Goal: Task Accomplishment & Management: Use online tool/utility

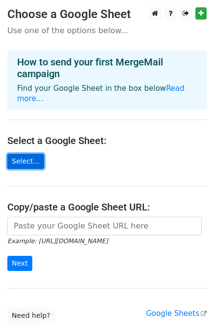
click at [28, 154] on link "Select..." at bounding box center [25, 161] width 37 height 15
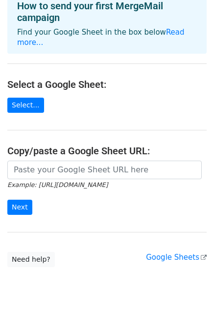
scroll to position [57, 0]
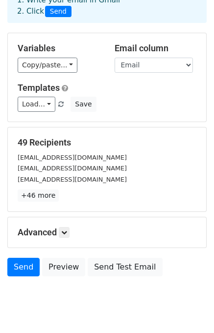
scroll to position [35, 0]
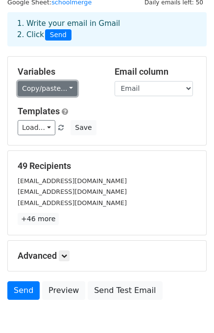
click at [53, 81] on link "Copy/paste..." at bounding box center [48, 88] width 60 height 15
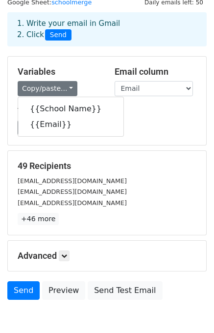
click at [61, 67] on h5 "Variables" at bounding box center [59, 71] width 82 height 11
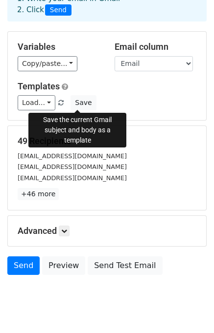
scroll to position [84, 0]
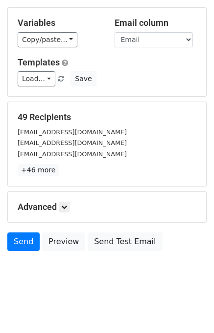
click at [59, 207] on h5 "Advanced" at bounding box center [107, 207] width 178 height 11
click at [62, 206] on link at bounding box center [64, 207] width 11 height 11
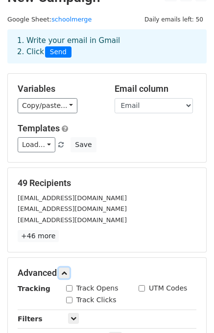
scroll to position [49, 0]
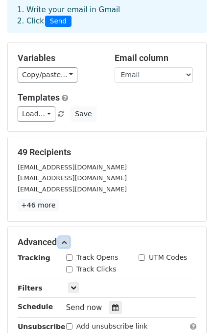
click at [64, 238] on link at bounding box center [64, 242] width 11 height 11
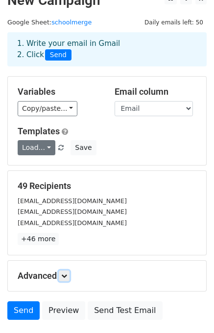
scroll to position [0, 0]
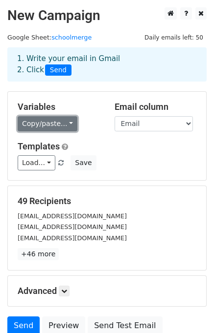
click at [66, 129] on link "Copy/paste..." at bounding box center [48, 123] width 60 height 15
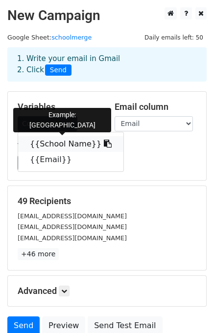
click at [63, 142] on link "{{School Name}}" at bounding box center [70, 144] width 105 height 16
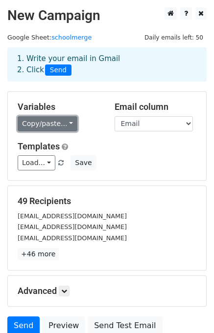
click at [45, 130] on link "Copy/paste..." at bounding box center [48, 123] width 60 height 15
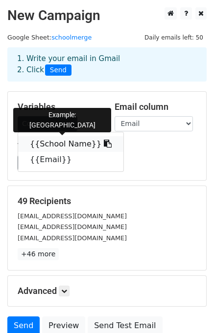
click at [47, 140] on link "{{School Name}}" at bounding box center [70, 144] width 105 height 16
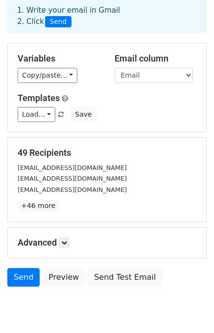
scroll to position [84, 0]
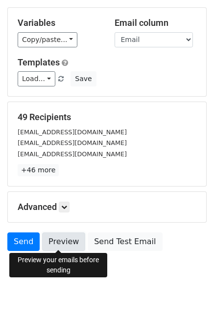
click at [57, 239] on link "Preview" at bounding box center [63, 242] width 43 height 19
click at [60, 241] on link "Preview" at bounding box center [63, 242] width 43 height 19
click at [53, 233] on link "Preview" at bounding box center [63, 242] width 43 height 19
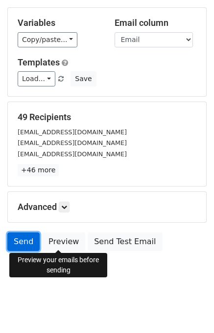
click at [26, 235] on link "Send" at bounding box center [23, 242] width 32 height 19
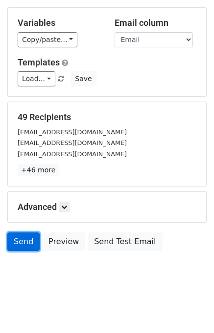
click at [7, 239] on link "Send" at bounding box center [23, 242] width 32 height 19
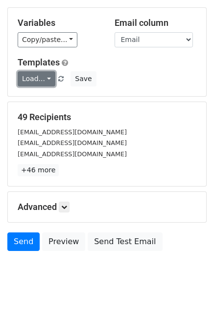
click at [43, 79] on link "Load..." at bounding box center [37, 78] width 38 height 15
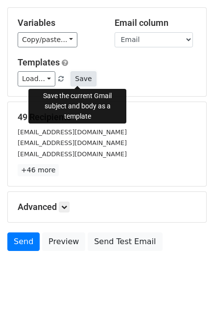
click at [78, 80] on button "Save" at bounding box center [82, 78] width 25 height 15
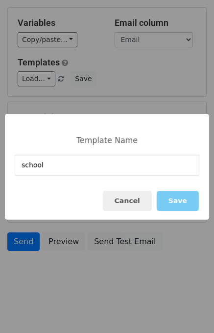
type input "school"
click at [171, 197] on button "Save" at bounding box center [177, 201] width 42 height 20
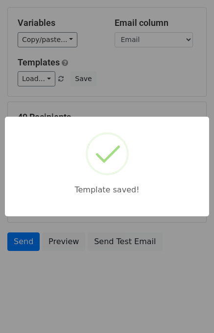
click at [185, 101] on div "Template saved!" at bounding box center [107, 166] width 214 height 333
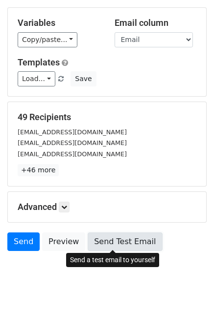
click at [97, 238] on link "Send Test Email" at bounding box center [124, 242] width 74 height 19
click at [110, 246] on link "Send Test Email" at bounding box center [124, 242] width 74 height 19
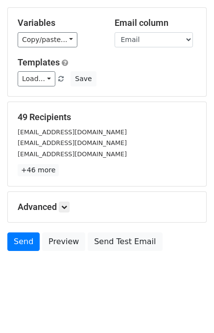
click at [104, 298] on html "New Campaign Daily emails left: 50 Google Sheet: schoolmerge 1. Write your emai…" at bounding box center [107, 125] width 214 height 418
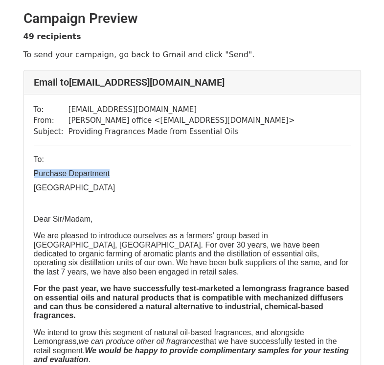
drag, startPoint x: 44, startPoint y: 172, endPoint x: 121, endPoint y: 176, distance: 76.9
click at [121, 176] on div "To: contact@aarthuniversalschool.org From: Tejasvani office < tejasvanioffice@g…" at bounding box center [192, 316] width 336 height 445
drag, startPoint x: 121, startPoint y: 176, endPoint x: 118, endPoint y: 187, distance: 11.1
click at [118, 187] on p "[GEOGRAPHIC_DATA]" at bounding box center [192, 187] width 317 height 9
drag, startPoint x: 111, startPoint y: 174, endPoint x: 49, endPoint y: 169, distance: 62.3
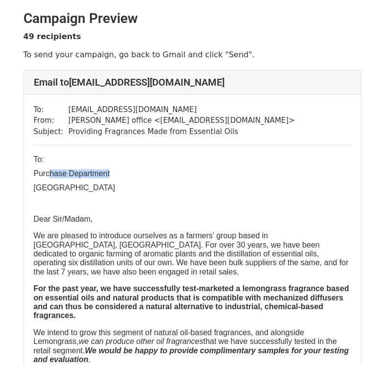
click at [49, 169] on p "Purchase Department" at bounding box center [192, 173] width 317 height 9
drag, startPoint x: 49, startPoint y: 169, endPoint x: 90, endPoint y: 174, distance: 41.0
click at [90, 174] on p "Purchase Department" at bounding box center [192, 173] width 317 height 9
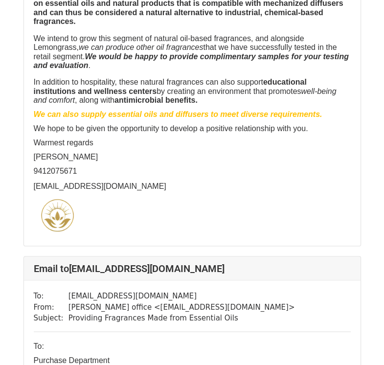
scroll to position [831, 0]
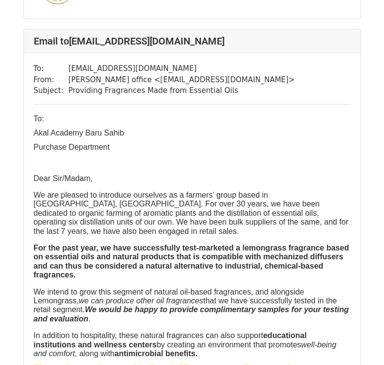
scroll to position [1489, 0]
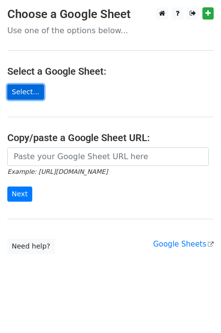
click at [31, 89] on link "Select..." at bounding box center [25, 92] width 37 height 15
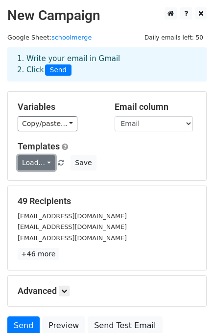
click at [40, 164] on link "Load..." at bounding box center [37, 162] width 38 height 15
click at [41, 178] on link "school" at bounding box center [56, 185] width 77 height 16
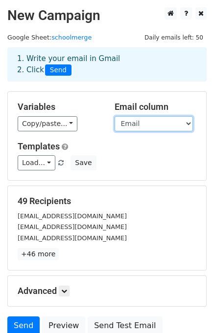
click at [136, 129] on select "School Name Email" at bounding box center [153, 123] width 78 height 15
click at [137, 128] on select "School Name Email" at bounding box center [153, 123] width 78 height 15
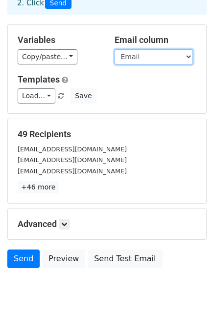
scroll to position [84, 0]
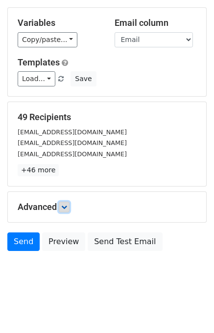
click at [63, 210] on link at bounding box center [64, 207] width 11 height 11
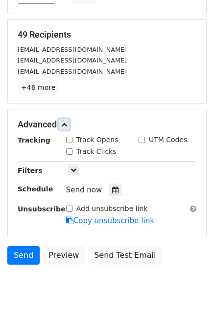
scroll to position [179, 0]
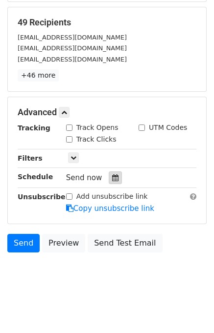
click at [112, 178] on icon at bounding box center [115, 177] width 6 height 7
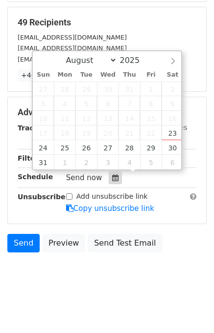
click at [112, 178] on icon at bounding box center [115, 177] width 6 height 7
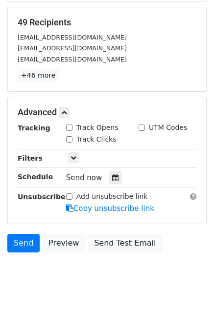
click at [98, 177] on span "Send now" at bounding box center [84, 177] width 36 height 9
click at [70, 155] on icon at bounding box center [73, 158] width 6 height 6
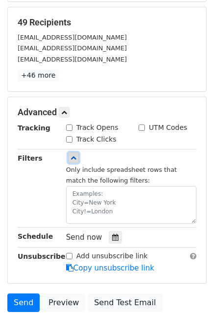
click at [70, 155] on icon at bounding box center [73, 158] width 6 height 6
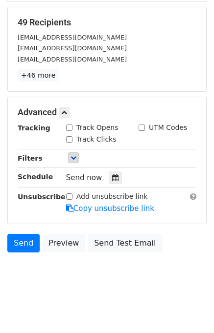
click at [72, 131] on div "Track Opens" at bounding box center [92, 128] width 52 height 10
click at [70, 128] on input "Track Opens" at bounding box center [69, 128] width 6 height 6
click at [69, 128] on input "Track Opens" at bounding box center [69, 128] width 6 height 6
click at [66, 128] on input "Track Opens" at bounding box center [69, 128] width 6 height 6
checkbox input "true"
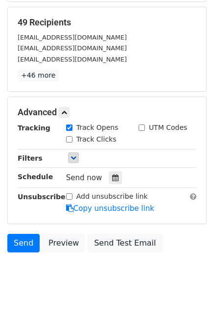
click at [72, 136] on div "Track Clicks" at bounding box center [91, 139] width 50 height 10
click at [70, 138] on input "Track Clicks" at bounding box center [69, 139] width 6 height 6
checkbox input "true"
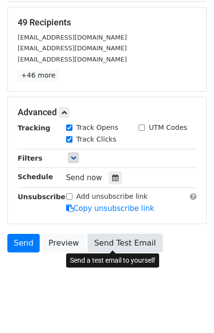
click at [99, 240] on link "Send Test Email" at bounding box center [124, 243] width 74 height 19
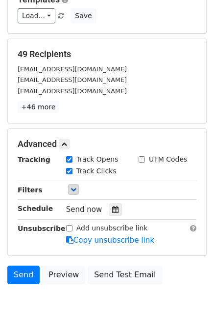
scroll to position [130, 0]
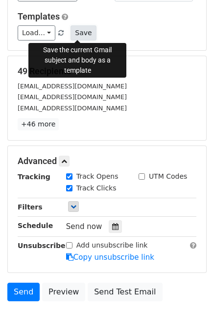
click at [86, 34] on button "Save" at bounding box center [82, 32] width 25 height 15
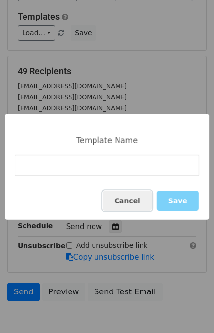
drag, startPoint x: 125, startPoint y: 204, endPoint x: 84, endPoint y: 79, distance: 131.2
click at [125, 204] on button "Cancel" at bounding box center [127, 201] width 49 height 20
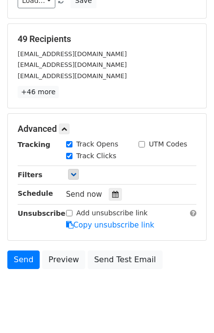
scroll to position [179, 0]
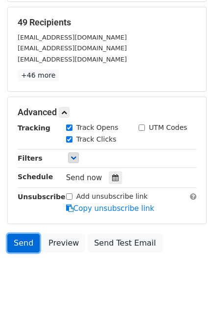
click at [29, 242] on link "Send" at bounding box center [23, 243] width 32 height 19
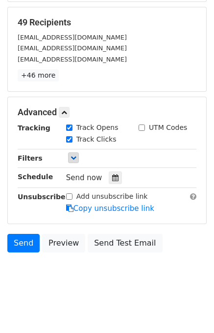
click at [71, 128] on input "Track Opens" at bounding box center [69, 128] width 6 height 6
checkbox input "false"
click at [70, 136] on input "Track Clicks" at bounding box center [69, 139] width 6 height 6
checkbox input "false"
drag, startPoint x: 94, startPoint y: 1, endPoint x: 35, endPoint y: 266, distance: 271.4
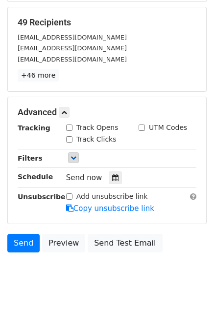
click at [35, 266] on body "New Campaign Daily emails left: 50 Google Sheet: schoolmerge 1. Write your emai…" at bounding box center [107, 62] width 214 height 468
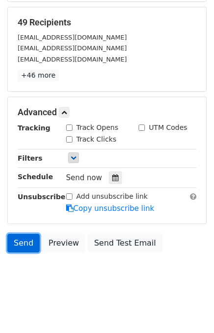
click at [22, 245] on link "Send" at bounding box center [23, 243] width 32 height 19
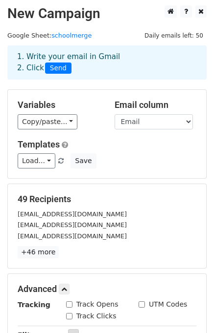
scroll to position [0, 0]
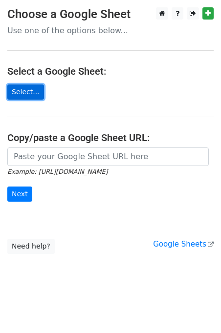
click at [31, 91] on link "Select..." at bounding box center [25, 92] width 37 height 15
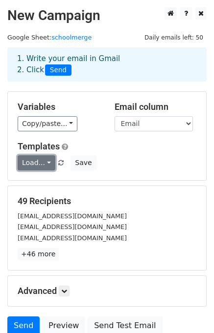
click at [35, 165] on link "Load..." at bounding box center [37, 162] width 38 height 15
click at [39, 177] on link "school" at bounding box center [56, 185] width 77 height 16
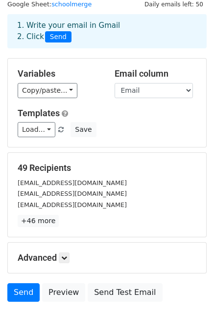
scroll to position [49, 0]
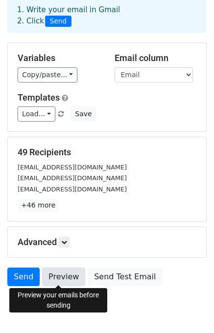
click at [63, 279] on link "Preview" at bounding box center [63, 277] width 43 height 19
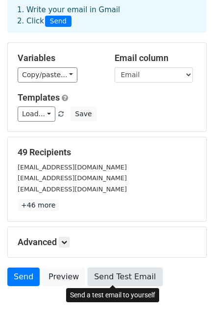
click at [123, 275] on link "Send Test Email" at bounding box center [124, 277] width 74 height 19
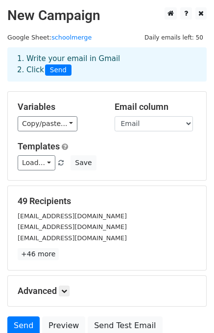
scroll to position [84, 0]
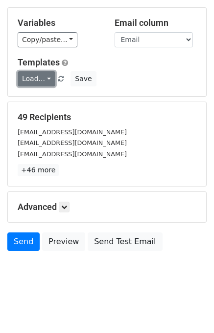
click at [41, 80] on link "Load..." at bounding box center [37, 78] width 38 height 15
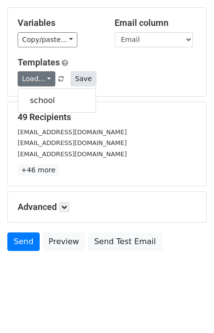
drag, startPoint x: 86, startPoint y: 59, endPoint x: 87, endPoint y: 72, distance: 13.2
click at [87, 59] on h5 "Templates" at bounding box center [107, 62] width 178 height 11
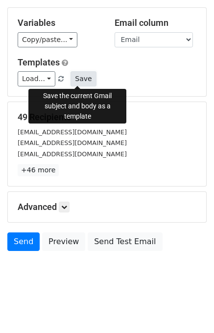
click at [87, 79] on button "Save" at bounding box center [82, 78] width 25 height 15
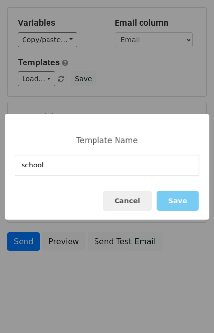
type input "school"
click at [180, 207] on button "Save" at bounding box center [177, 201] width 42 height 20
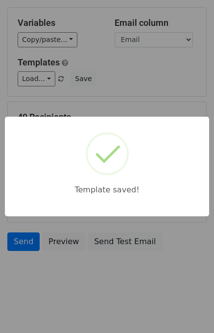
click at [97, 114] on div "Template saved!" at bounding box center [107, 166] width 214 height 333
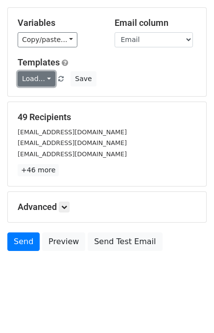
click at [29, 75] on link "Load..." at bounding box center [37, 78] width 38 height 15
click at [86, 149] on div "[EMAIL_ADDRESS][DOMAIN_NAME]" at bounding box center [106, 154] width 193 height 11
click at [52, 79] on span "Load... school" at bounding box center [42, 78] width 48 height 9
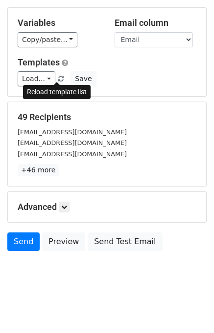
click at [58, 78] on span at bounding box center [60, 79] width 5 height 6
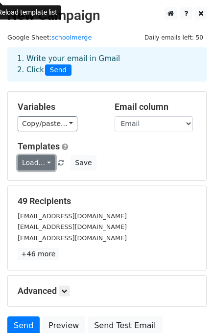
click at [37, 164] on link "Load..." at bounding box center [37, 162] width 38 height 15
click at [43, 162] on link "Load..." at bounding box center [37, 162] width 38 height 15
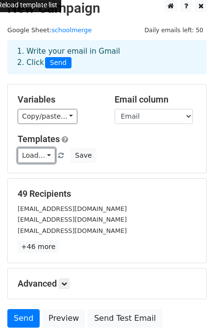
scroll to position [84, 0]
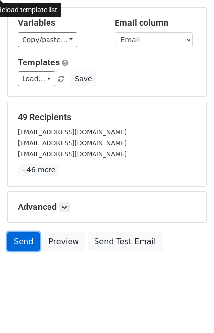
click at [23, 238] on link "Send" at bounding box center [23, 242] width 32 height 19
drag, startPoint x: 23, startPoint y: 238, endPoint x: -83, endPoint y: 226, distance: 106.7
click at [0, 226] on html "New Campaign Daily emails left: 50 Google Sheet: schoolmerge 1. Write your emai…" at bounding box center [107, 125] width 214 height 418
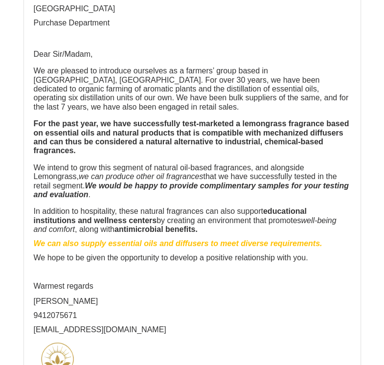
scroll to position [929, 0]
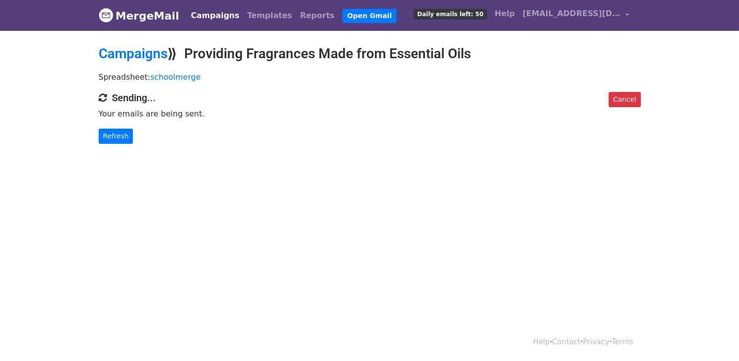
click at [209, 19] on link "Campaigns" at bounding box center [215, 16] width 56 height 20
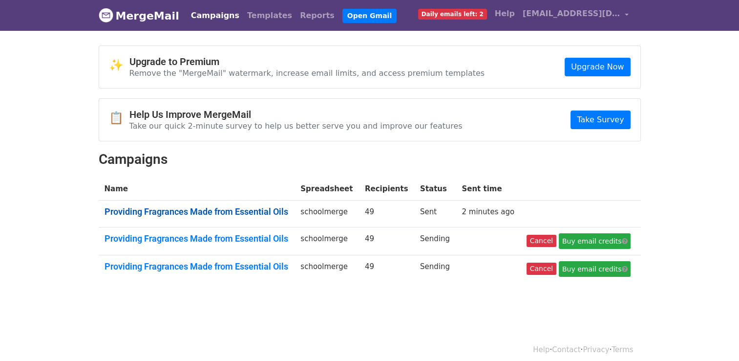
click at [282, 212] on link "Providing Fragrances Made from Essential Oils" at bounding box center [197, 211] width 185 height 11
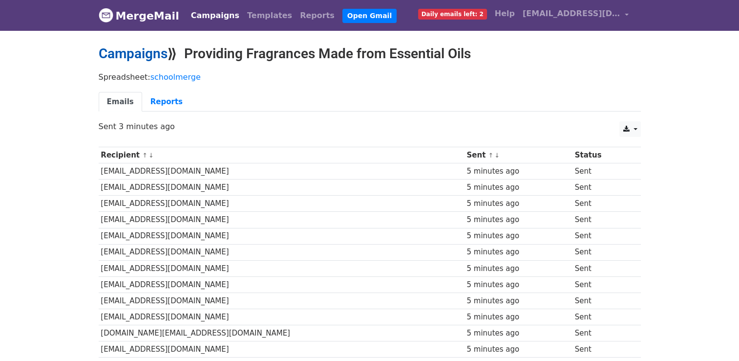
click at [149, 58] on link "Campaigns" at bounding box center [133, 53] width 69 height 16
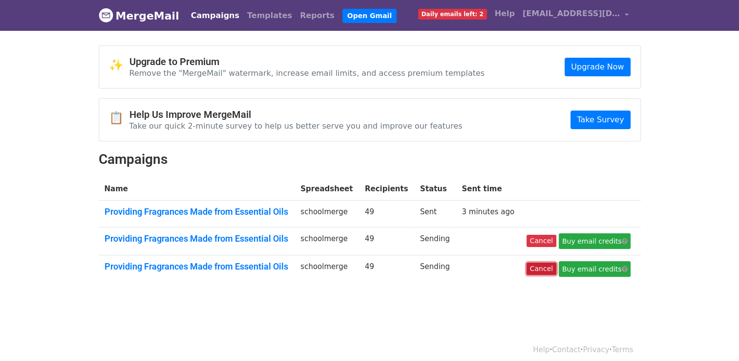
click at [534, 267] on link "Cancel" at bounding box center [542, 268] width 30 height 12
click at [543, 245] on td "Cancel Buy email credits" at bounding box center [581, 241] width 120 height 28
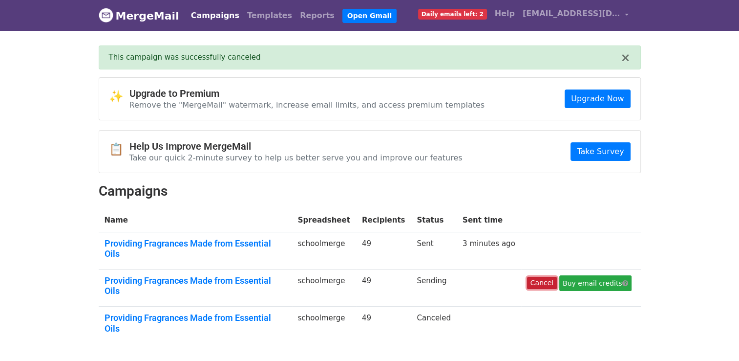
click at [532, 277] on link "Cancel" at bounding box center [542, 283] width 30 height 12
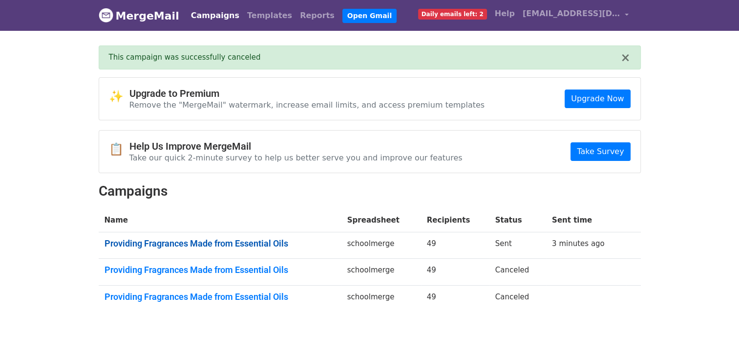
click at [204, 238] on link "Providing Fragrances Made from Essential Oils" at bounding box center [220, 243] width 231 height 11
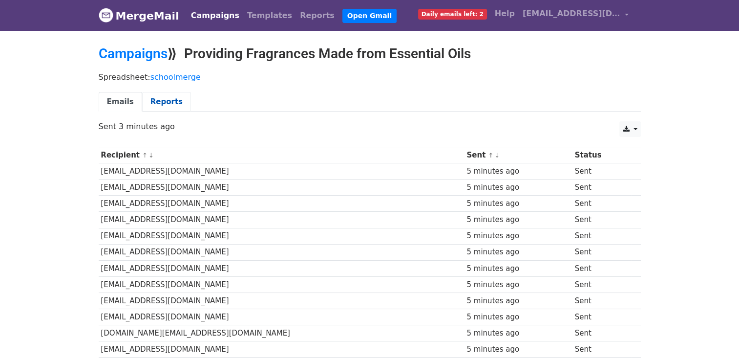
click at [172, 100] on link "Reports" at bounding box center [166, 102] width 49 height 20
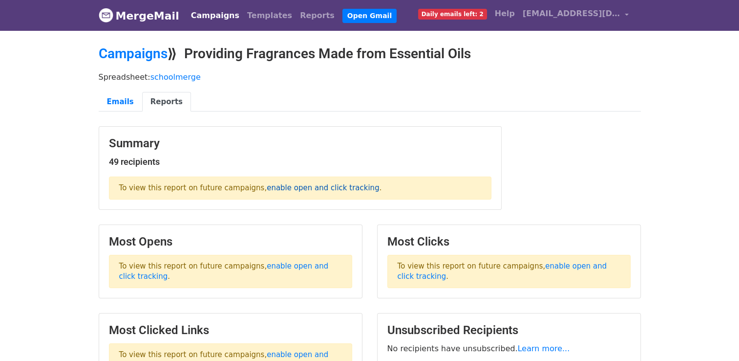
click at [267, 189] on link "enable open and click tracking" at bounding box center [323, 187] width 112 height 9
click at [123, 95] on link "Emails" at bounding box center [120, 102] width 43 height 20
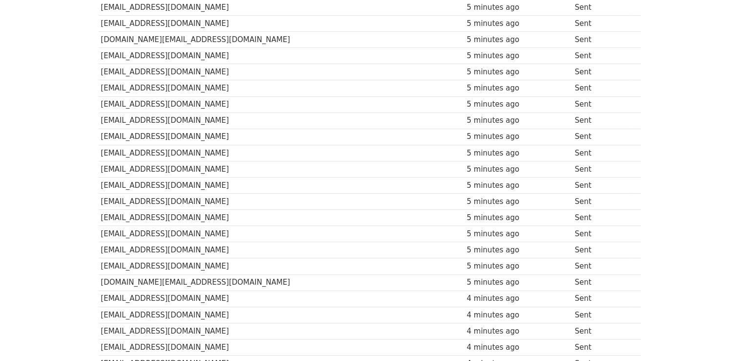
scroll to position [635, 0]
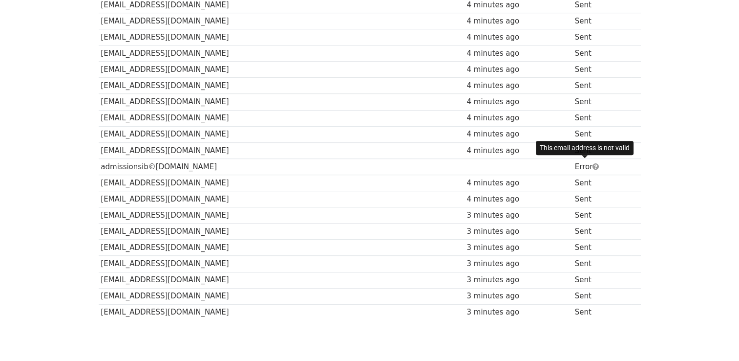
click at [593, 163] on span at bounding box center [596, 166] width 6 height 7
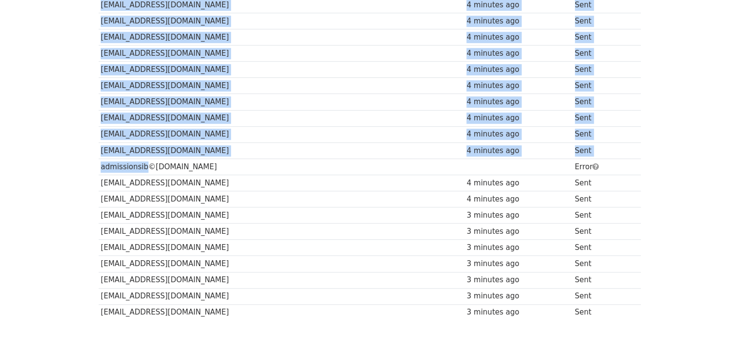
drag, startPoint x: 97, startPoint y: 159, endPoint x: 140, endPoint y: 153, distance: 42.9
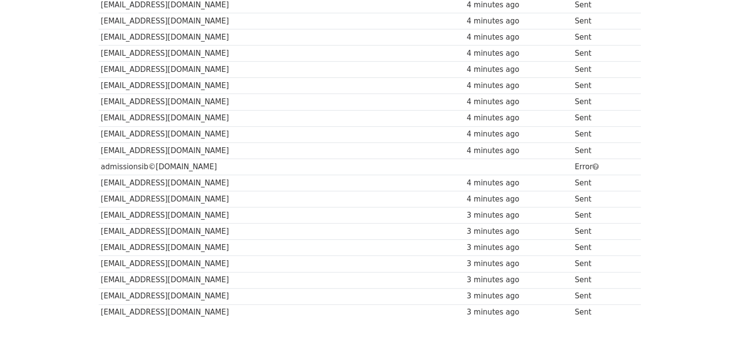
drag, startPoint x: 140, startPoint y: 153, endPoint x: 189, endPoint y: 164, distance: 50.4
click at [189, 164] on td "admissionsib©[DOMAIN_NAME]" at bounding box center [282, 166] width 366 height 16
copy tr "admissionsib©[DOMAIN_NAME]"
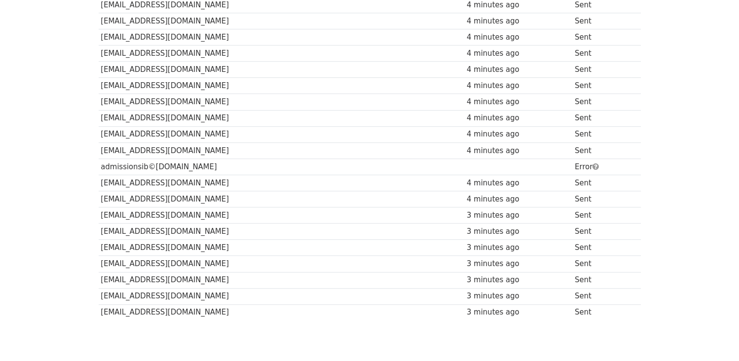
click at [268, 1] on td "[EMAIL_ADDRESS][DOMAIN_NAME]" at bounding box center [282, 5] width 366 height 16
